Goal: Task Accomplishment & Management: Manage account settings

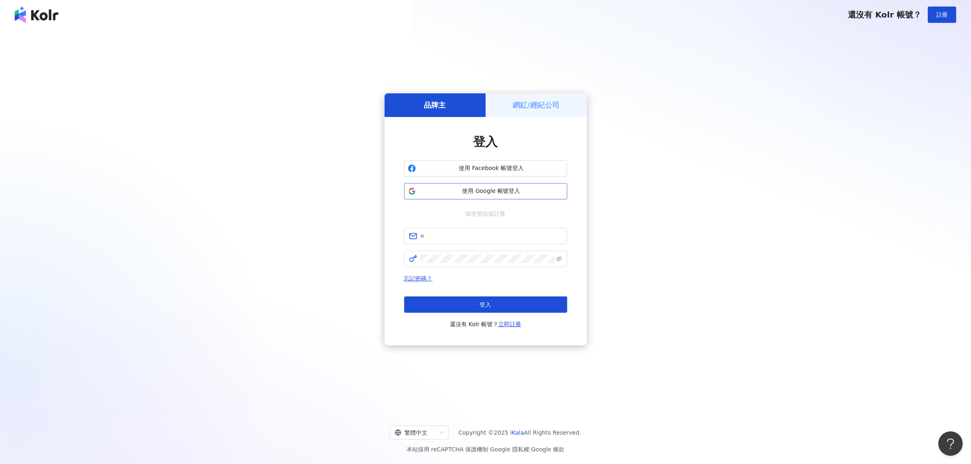
click at [480, 193] on span "使用 Google 帳號登入" at bounding box center [491, 191] width 144 height 8
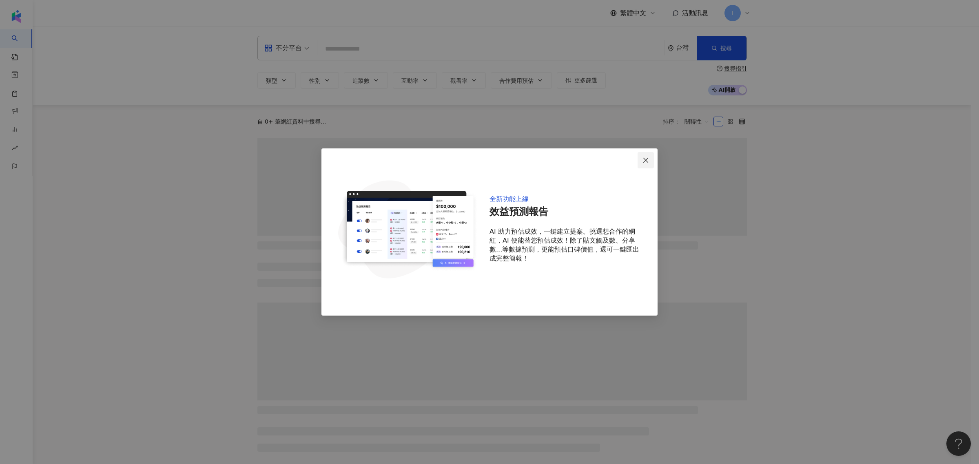
click at [649, 158] on icon "close" at bounding box center [646, 160] width 7 height 7
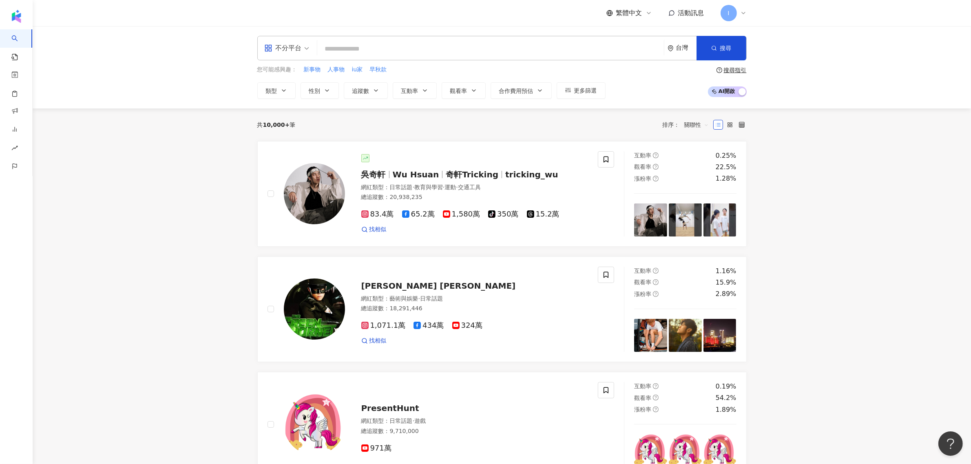
click at [726, 13] on span "I" at bounding box center [729, 13] width 16 height 16
click at [757, 34] on div "iconpr 的工作區" at bounding box center [772, 36] width 47 height 8
click at [763, 62] on link "工作區設定" at bounding box center [751, 62] width 29 height 7
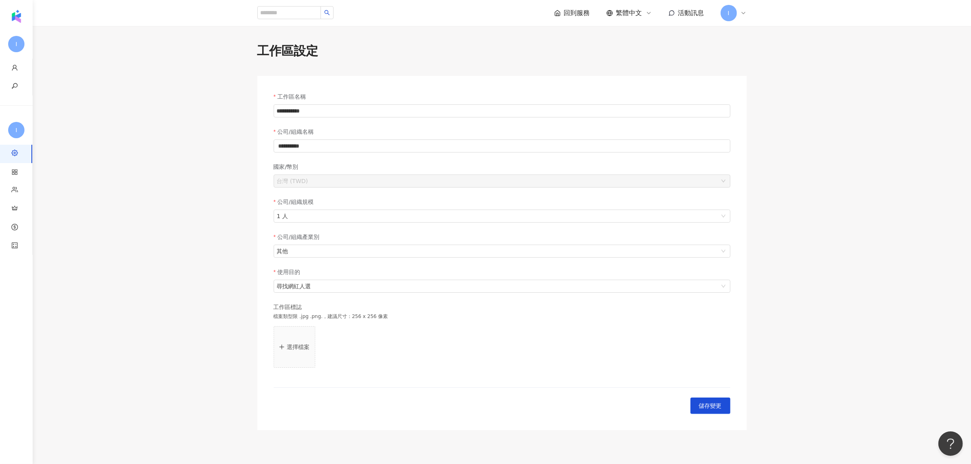
click at [733, 19] on span "I" at bounding box center [729, 13] width 16 height 16
click at [769, 82] on link "團隊成員管理" at bounding box center [754, 78] width 34 height 7
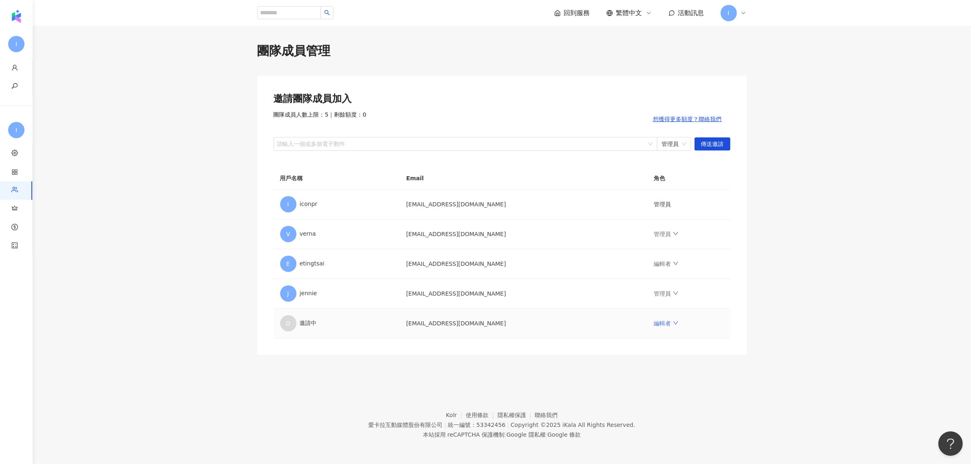
click at [662, 324] on link "編輯者" at bounding box center [666, 323] width 24 height 7
click at [662, 326] on link "編輯者" at bounding box center [666, 323] width 24 height 7
drag, startPoint x: 659, startPoint y: 325, endPoint x: 670, endPoint y: 324, distance: 11.1
click at [660, 325] on link "編輯者" at bounding box center [666, 323] width 24 height 7
click at [761, 316] on div "團隊成員管理 邀請團隊成員加入 團隊成員人數上限：5 ｜ 剩餘額度：0 想獲得更多額度？聯絡我們 請輸入一個或多個電子郵件 管理員 傳送邀請 用戶名稱 Ema…" at bounding box center [502, 198] width 522 height 313
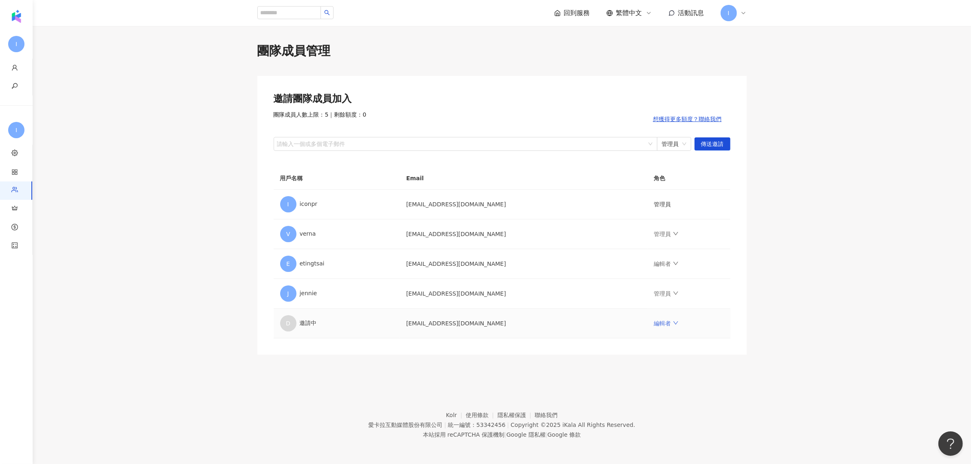
click at [673, 325] on icon "down" at bounding box center [676, 323] width 6 height 6
click at [823, 357] on div "團隊成員管理 邀請團隊成員加入 團隊成員人數上限：5 ｜ 剩餘額度：0 想獲得更多額度？聯絡我們 請輸入一個或多個電子郵件 管理員 傳送邀請 用戶名稱 Ema…" at bounding box center [502, 200] width 939 height 348
click at [662, 202] on td "管理員" at bounding box center [689, 205] width 83 height 30
click at [679, 204] on td "管理員" at bounding box center [689, 205] width 83 height 30
click at [664, 292] on link "管理員" at bounding box center [666, 293] width 24 height 7
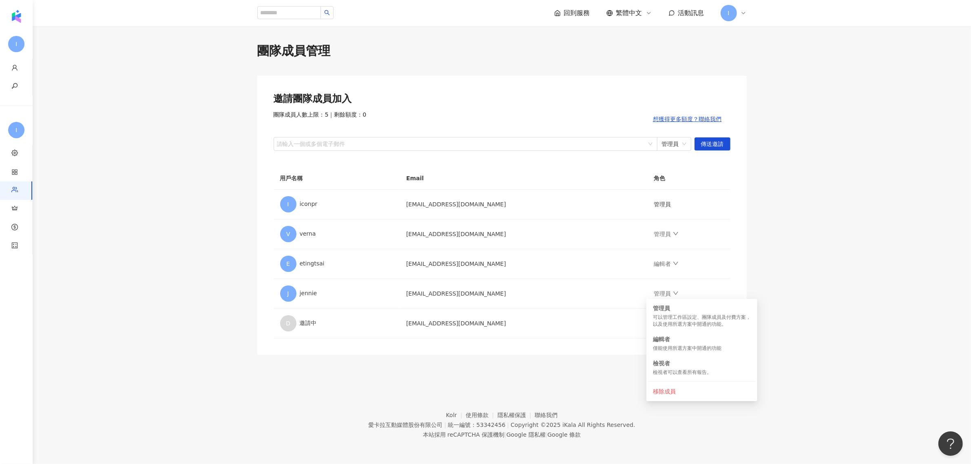
click at [780, 288] on main "團隊成員管理 邀請團隊成員加入 團隊成員人數上限：5 ｜ 剩餘額度：0 想獲得更多額度？聯絡我們 請輸入一個或多個電子郵件 管理員 傳送邀請 用戶名稱 Ema…" at bounding box center [502, 198] width 939 height 313
click at [662, 300] on td "管理員" at bounding box center [689, 294] width 83 height 30
click at [663, 297] on link "管理員" at bounding box center [666, 293] width 24 height 7
click at [779, 297] on main "團隊成員管理 邀請團隊成員加入 團隊成員人數上限：5 ｜ 剩餘額度：0 想獲得更多額度？聯絡我們 請輸入一個或多個電子郵件 管理員 傳送邀請 用戶名稱 Ema…" at bounding box center [502, 198] width 939 height 313
